Goal: Task Accomplishment & Management: Manage account settings

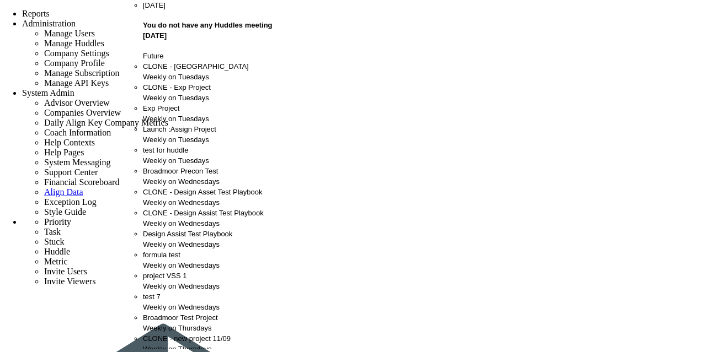
scroll to position [521, 0]
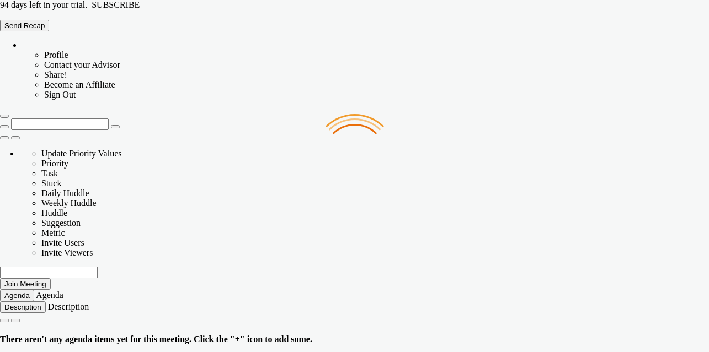
type input "Monday, October 6, 2025"
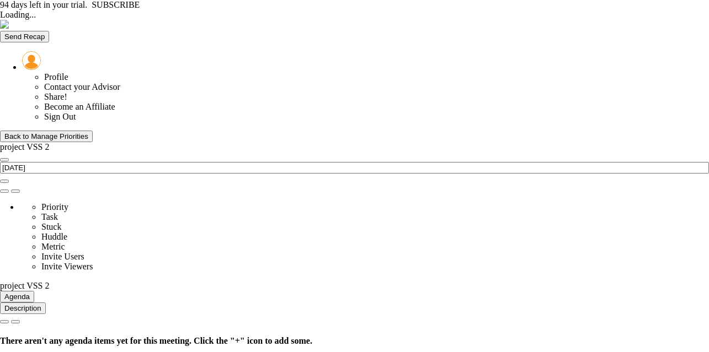
type input "[DATE]"
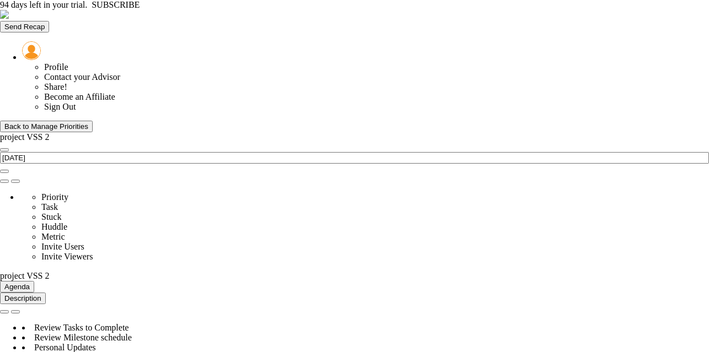
scroll to position [39, 95]
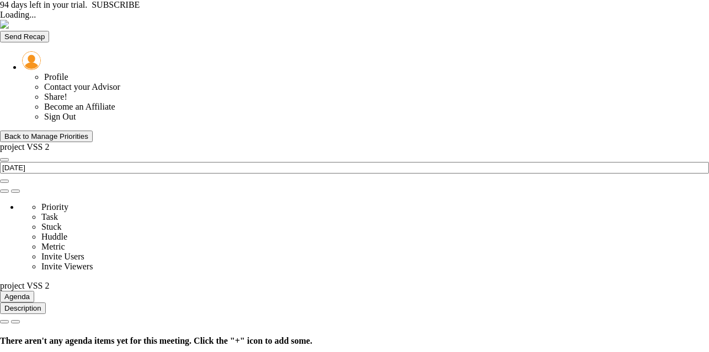
type input "Thursday, October 9, 2025"
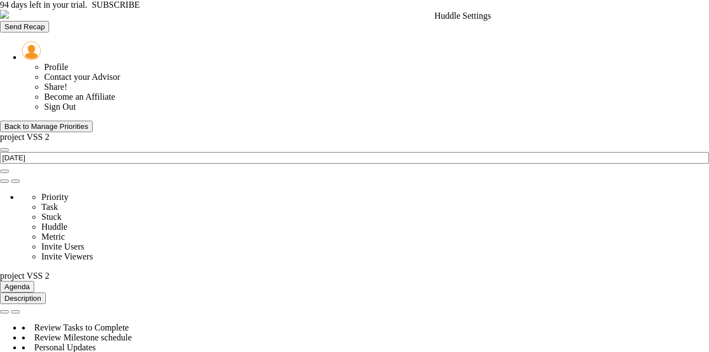
click at [4, 181] on span at bounding box center [4, 181] width 0 height 0
type input "project VSS 2"
type input "[PERSON_NAME]"
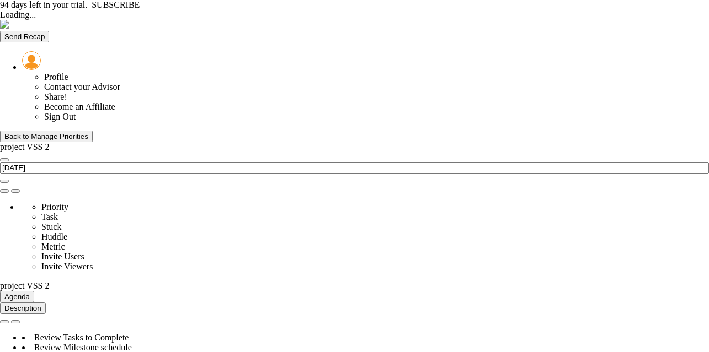
type input "[DATE]"
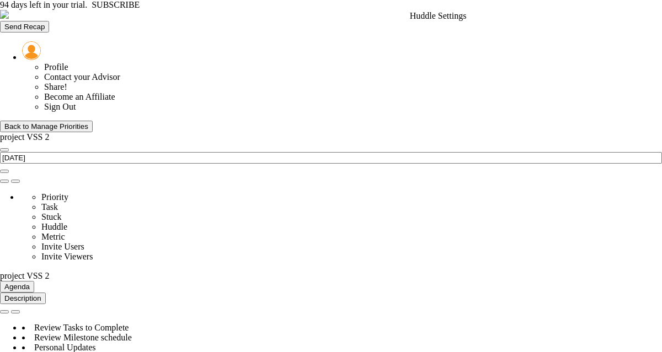
click at [4, 181] on span at bounding box center [4, 181] width 0 height 0
type input "project VSS 2"
type input "[PERSON_NAME]"
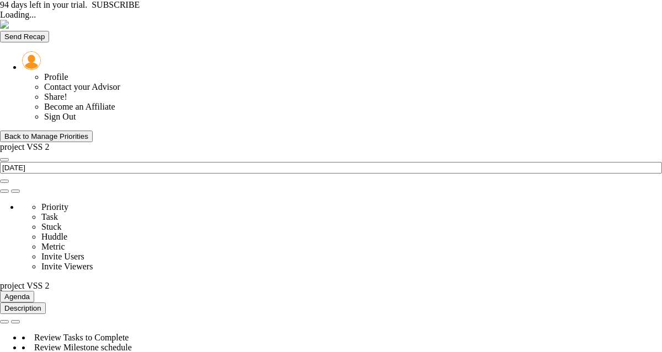
type input "[DATE]"
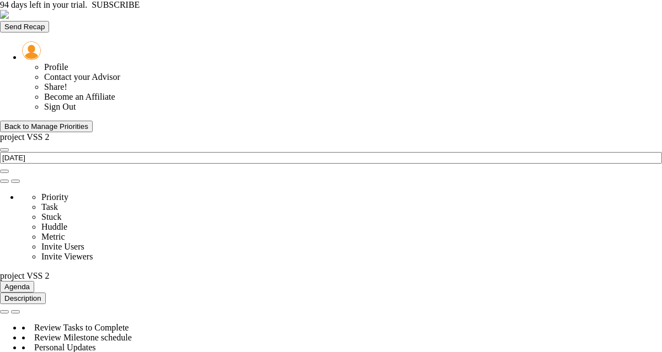
scroll to position [39, 95]
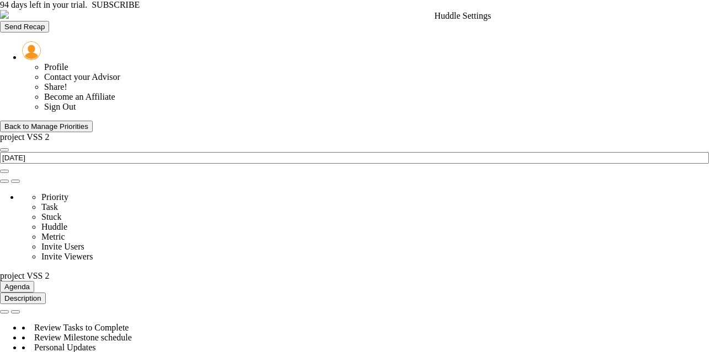
click at [4, 181] on span at bounding box center [4, 181] width 0 height 0
type input "project VSS 2"
type input "[PERSON_NAME]"
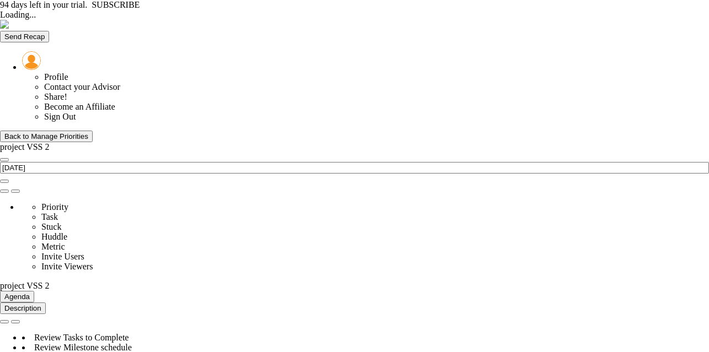
type input "[DATE]"
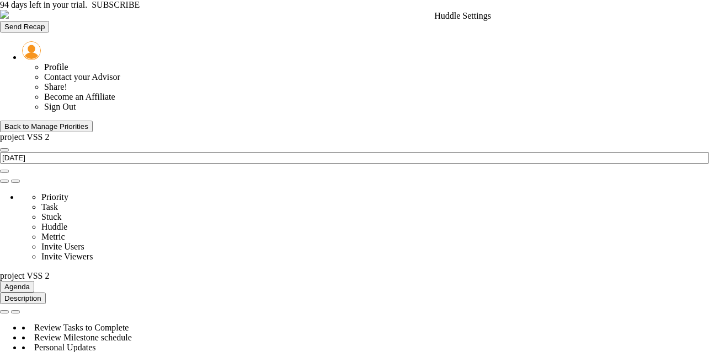
click at [4, 181] on span at bounding box center [4, 181] width 0 height 0
type input "project VSS 2"
type input "[PERSON_NAME]"
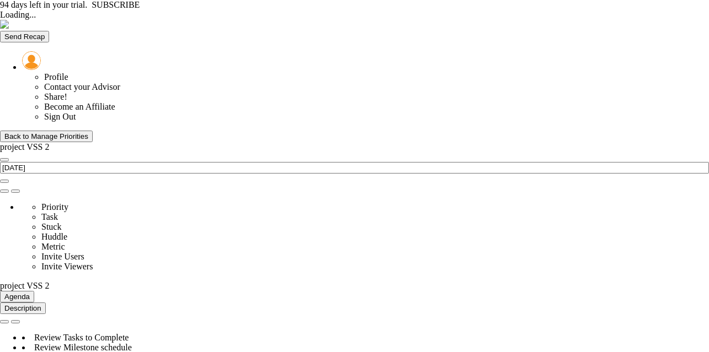
type input "[DATE]"
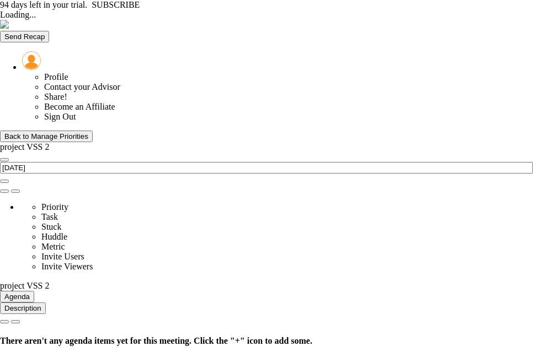
type input "[DATE]"
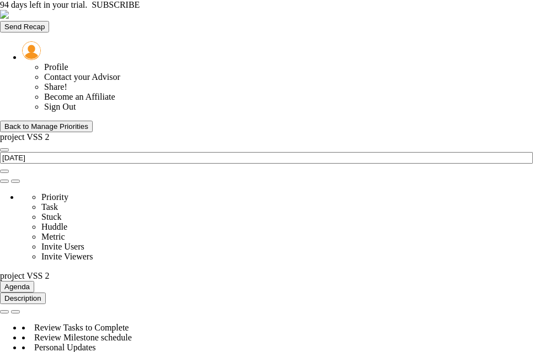
scroll to position [1729, 0]
drag, startPoint x: 289, startPoint y: 184, endPoint x: 275, endPoint y: 182, distance: 14.4
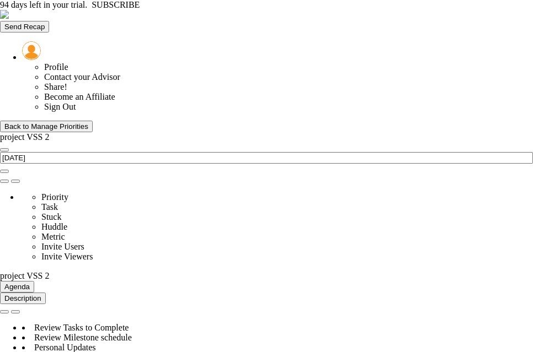
drag, startPoint x: 254, startPoint y: 237, endPoint x: 246, endPoint y: 239, distance: 8.4
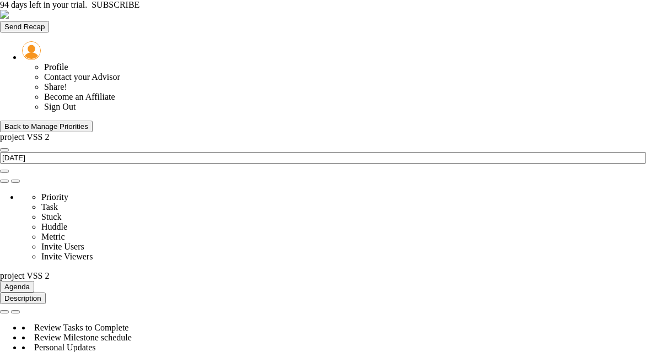
scroll to position [551567, 551511]
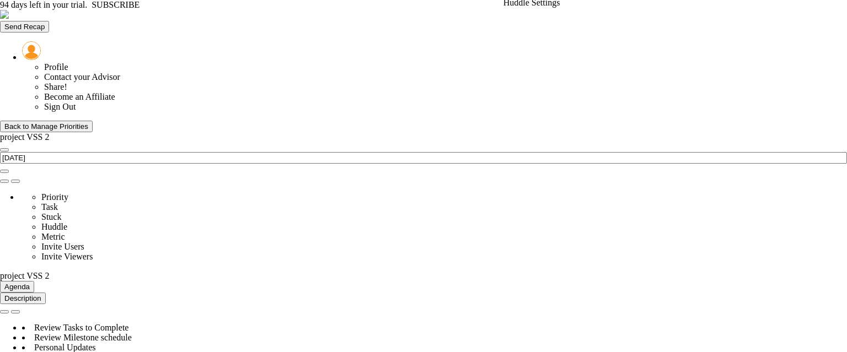
click at [4, 181] on span at bounding box center [4, 181] width 0 height 0
type input "project VSS 2"
type input "[PERSON_NAME]"
checkbox input "true"
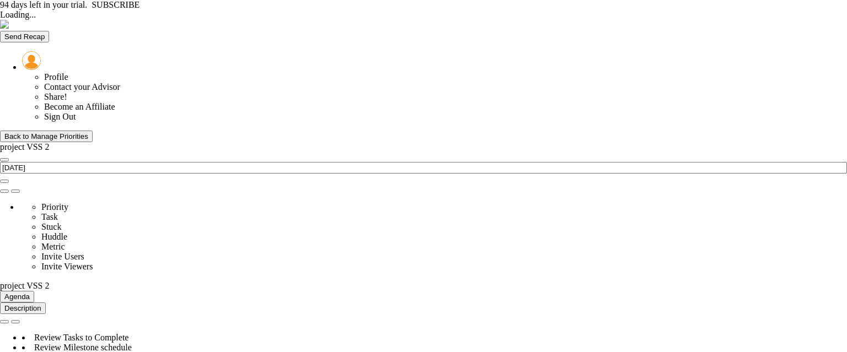
type input "[DATE]"
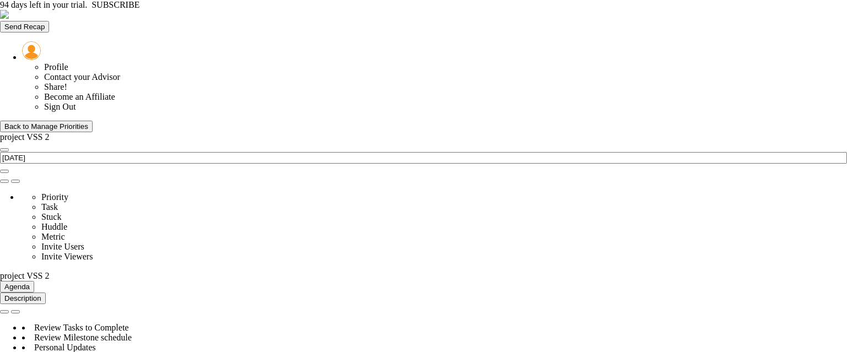
type input "[DATE]"
type input "new vss 2 1"
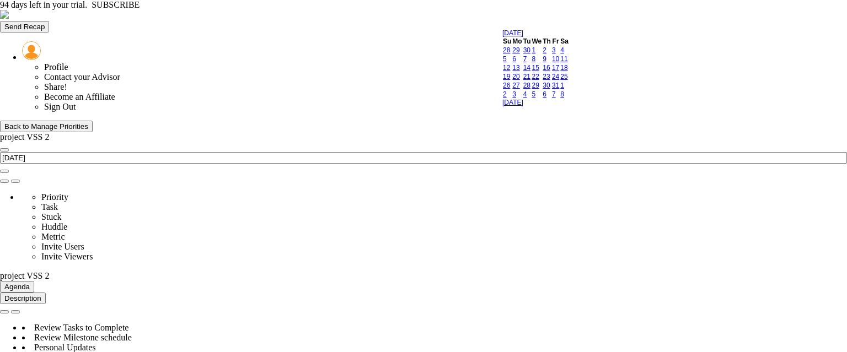
click at [520, 72] on link "13" at bounding box center [515, 68] width 7 height 8
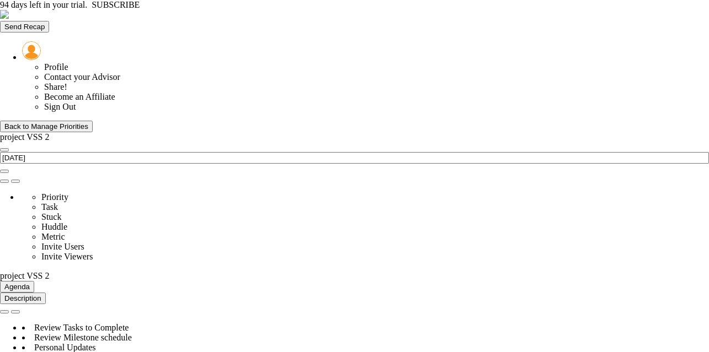
scroll to position [1898, 0]
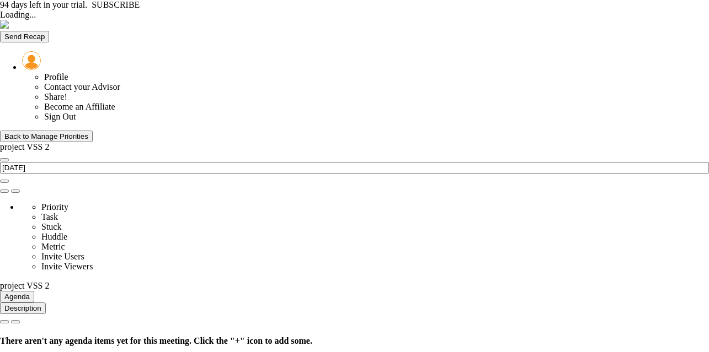
type input "[DATE]"
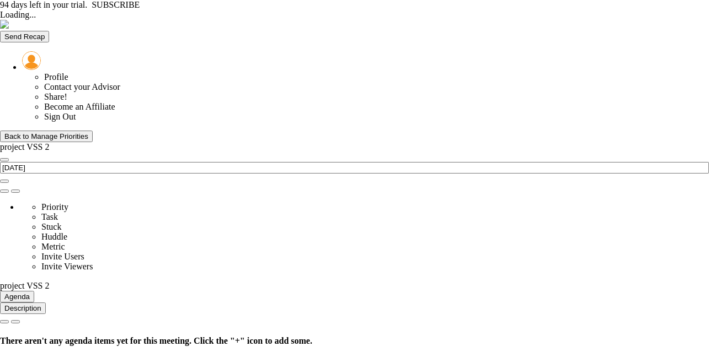
type input "[DATE]"
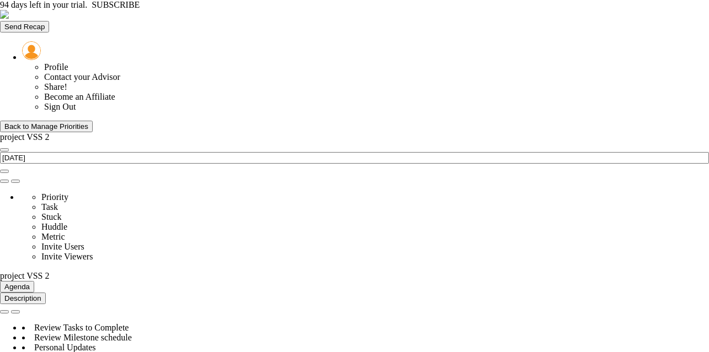
scroll to position [551567, 551511]
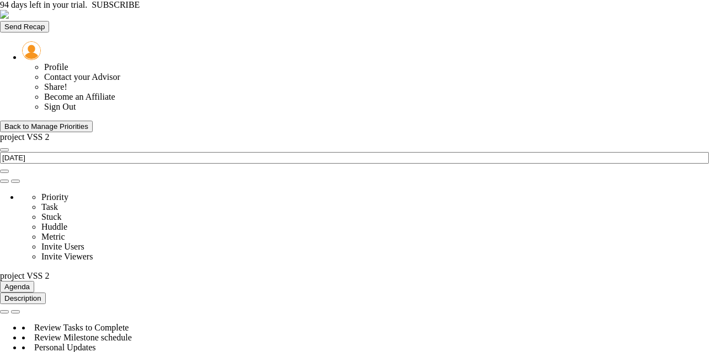
click at [4, 181] on span at bounding box center [4, 181] width 0 height 0
type input "project VSS 2"
type input "[PERSON_NAME]"
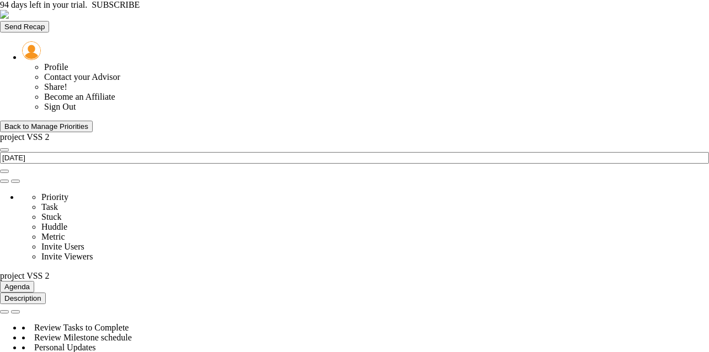
scroll to position [1620, 0]
click at [88, 122] on div "Back to Manage Priorities" at bounding box center [46, 126] width 84 height 8
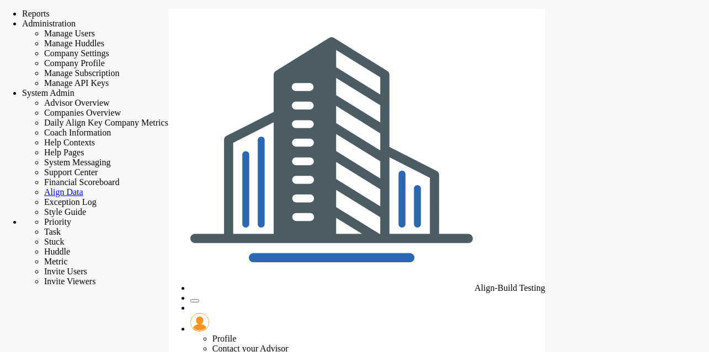
checkbox input "false"
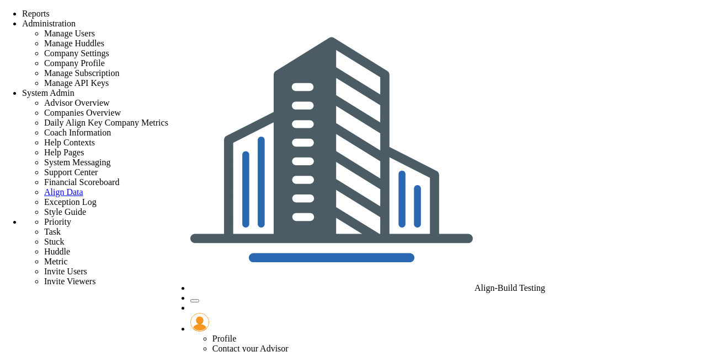
click at [536, 284] on span "Align-Build Testing" at bounding box center [509, 288] width 71 height 9
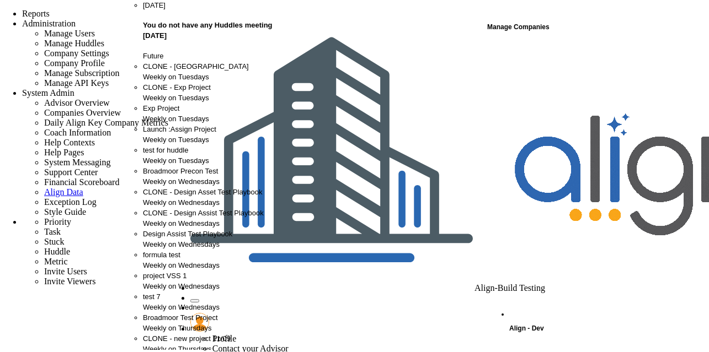
scroll to position [521, 0]
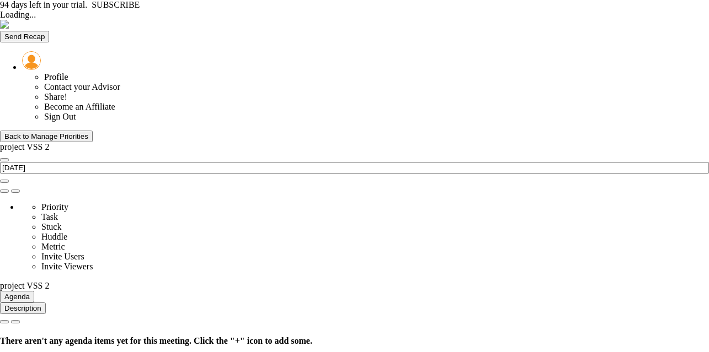
type input "[DATE]"
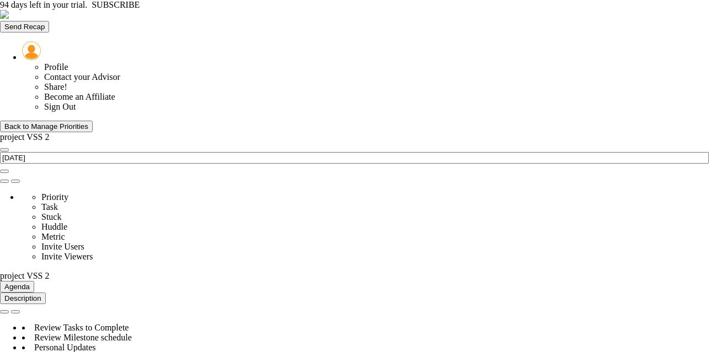
scroll to position [551567, 551511]
click at [4, 181] on span at bounding box center [4, 181] width 0 height 0
type input "project VSS 2"
type input "[PERSON_NAME]"
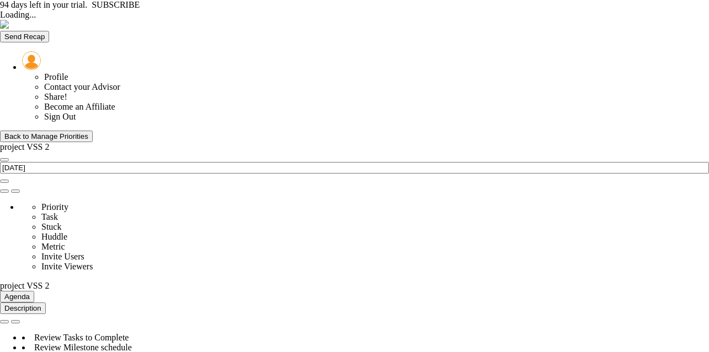
type input "[DATE]"
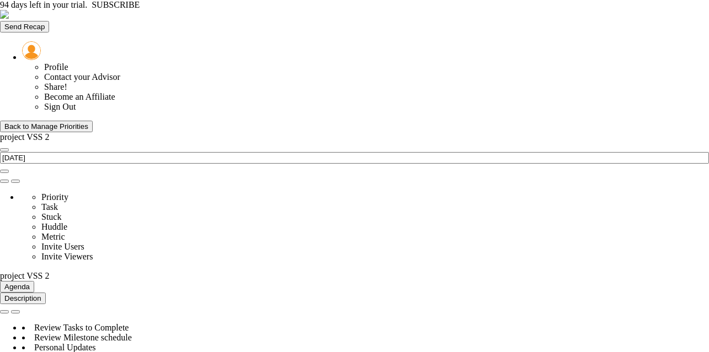
scroll to position [551567, 551511]
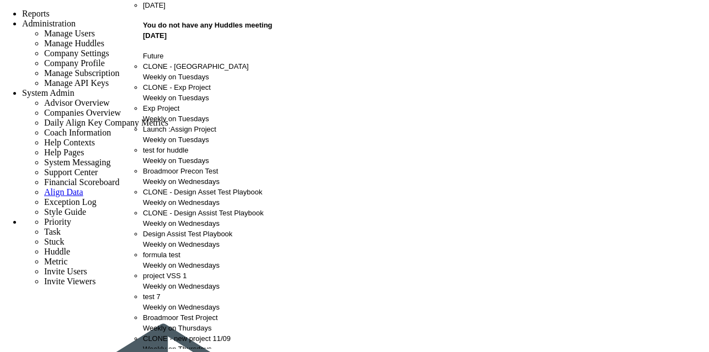
scroll to position [521, 0]
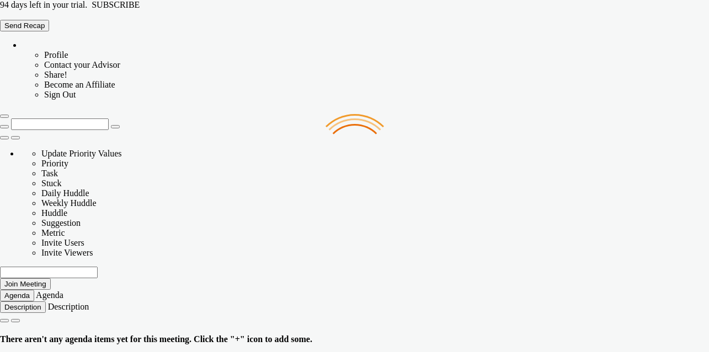
type input "[DATE]"
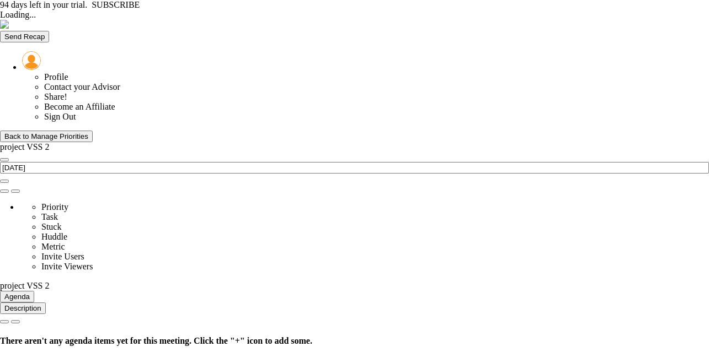
type input "[DATE]"
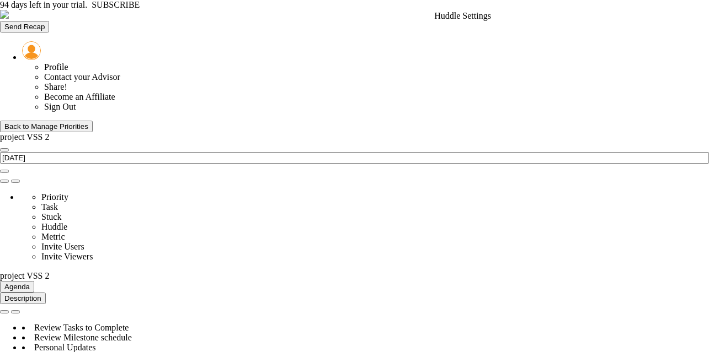
scroll to position [39, 95]
click at [4, 181] on span at bounding box center [4, 181] width 0 height 0
type input "project VSS 2"
type input "[PERSON_NAME]"
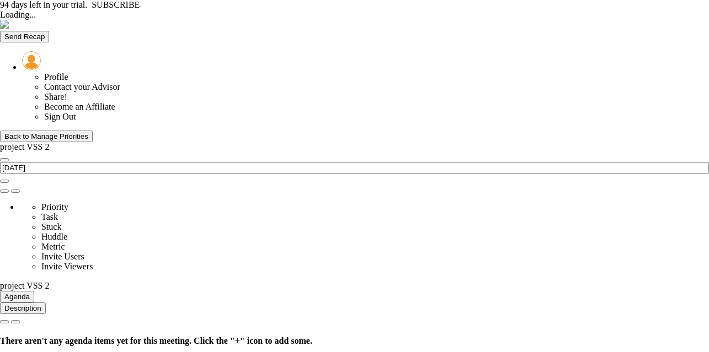
type input "[DATE]"
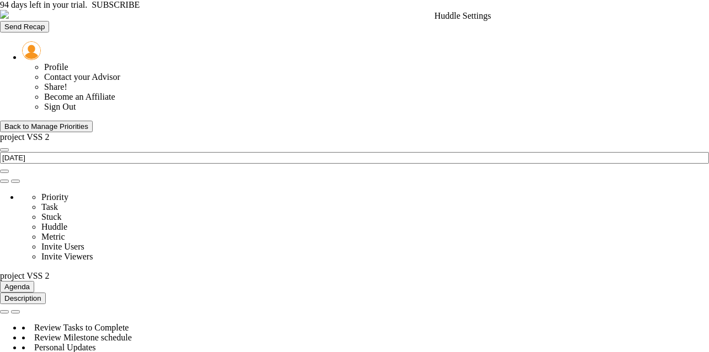
click at [4, 181] on span at bounding box center [4, 181] width 0 height 0
type input "project VSS 2"
type input "[PERSON_NAME]"
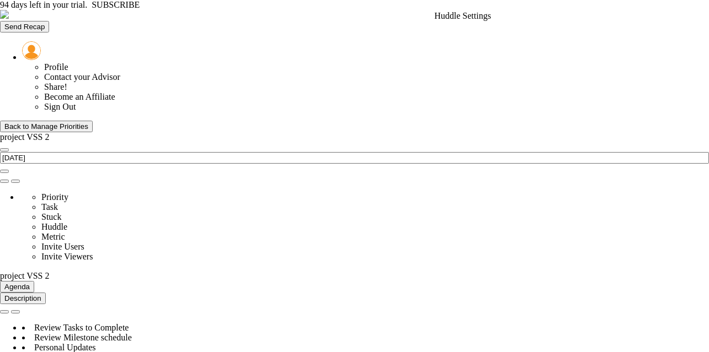
click at [4, 181] on span at bounding box center [4, 181] width 0 height 0
type input "project VSS 2"
type input "[PERSON_NAME]"
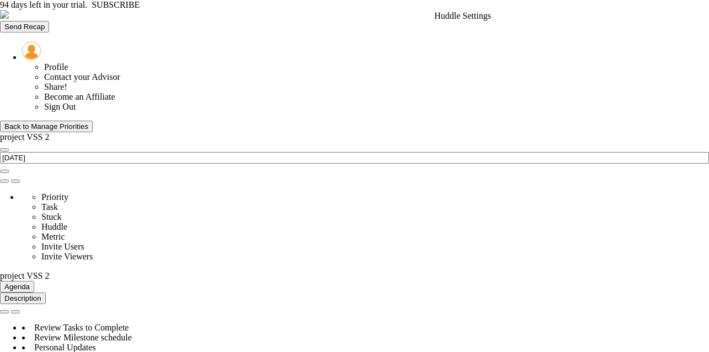
click at [4, 181] on span at bounding box center [4, 181] width 0 height 0
type input "project VSS 2"
type input "[PERSON_NAME]"
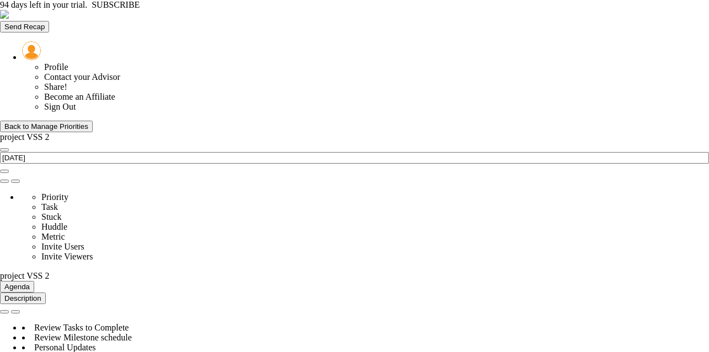
scroll to position [900, 0]
click at [4, 181] on span at bounding box center [4, 181] width 0 height 0
type input "project VSS 2"
type input "[PERSON_NAME]"
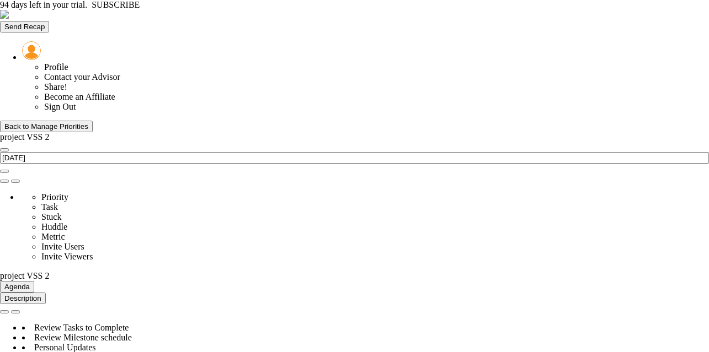
drag, startPoint x: 529, startPoint y: 164, endPoint x: 623, endPoint y: 168, distance: 94.4
click at [83, 122] on div "Back to Manage Priorities" at bounding box center [46, 126] width 84 height 8
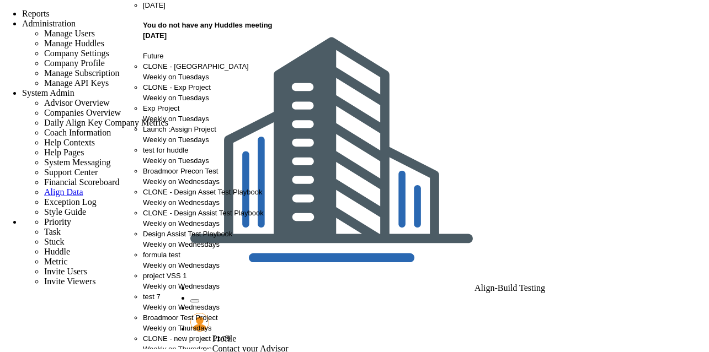
scroll to position [441, 0]
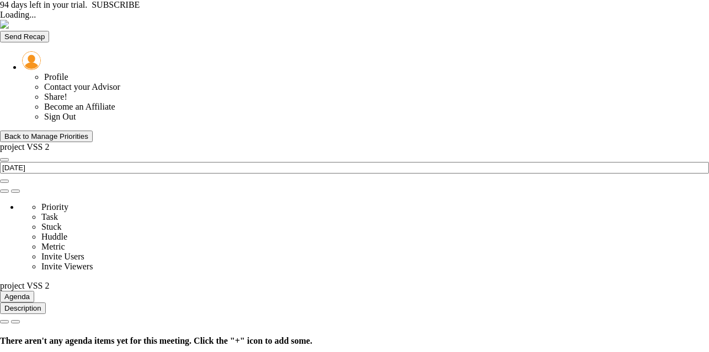
type input "[DATE]"
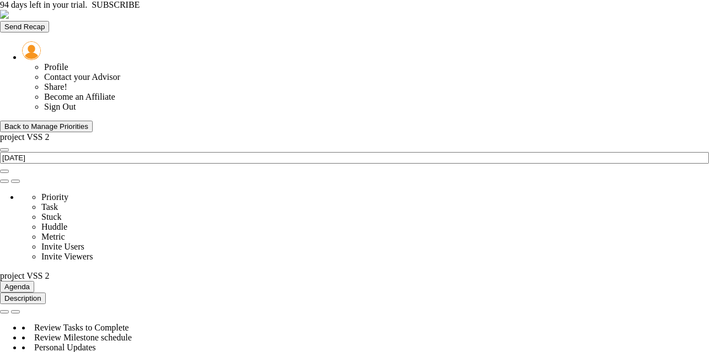
scroll to position [39, 95]
